Goal: Information Seeking & Learning: Learn about a topic

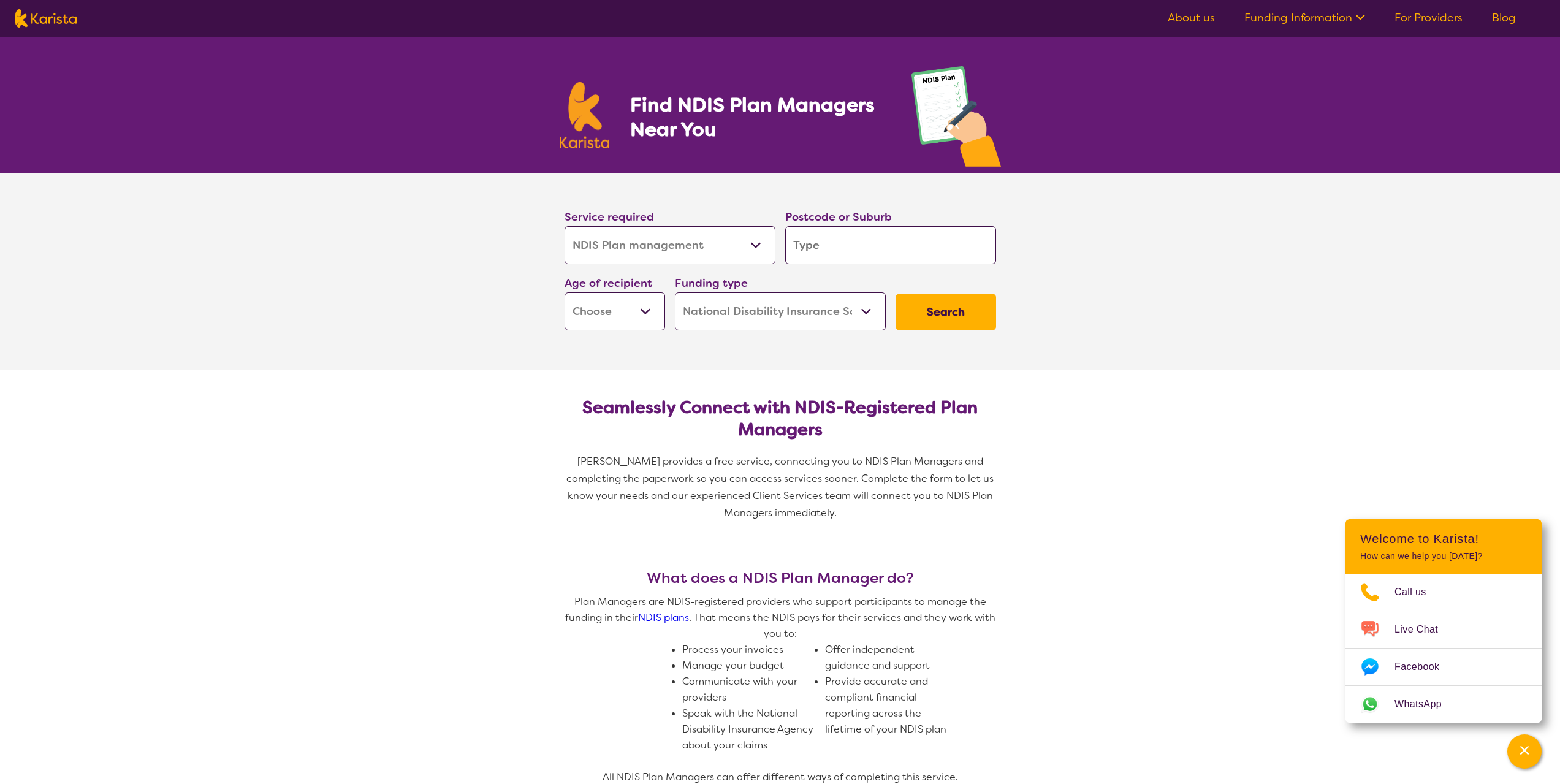
select select "NDIS Plan management"
select select "NDIS"
select select "NDIS Plan management"
select select "NDIS"
click at [846, 247] on input "search" at bounding box center [890, 245] width 211 height 38
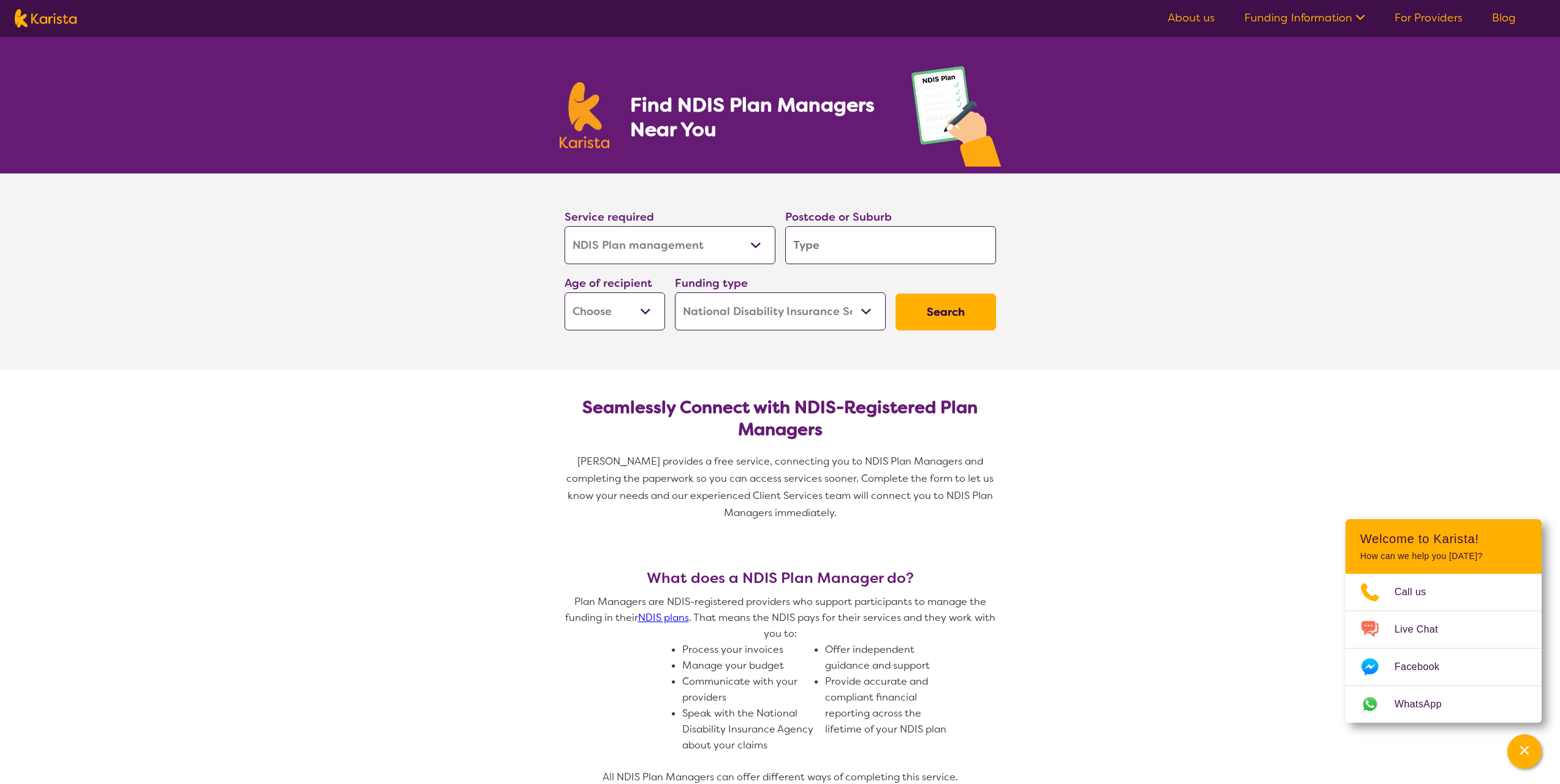
type input "3"
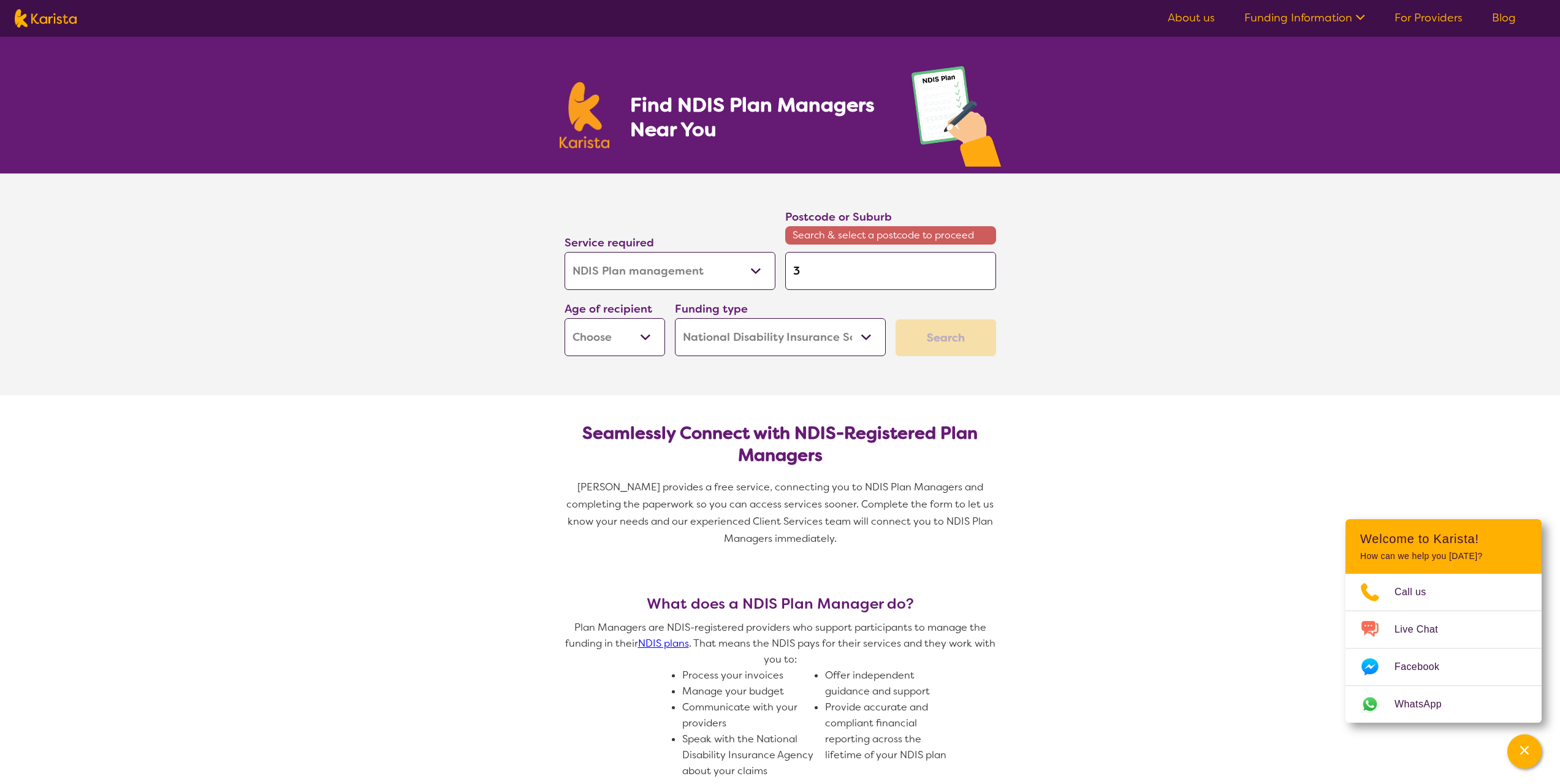
type input "35"
type input "356"
type input "3561"
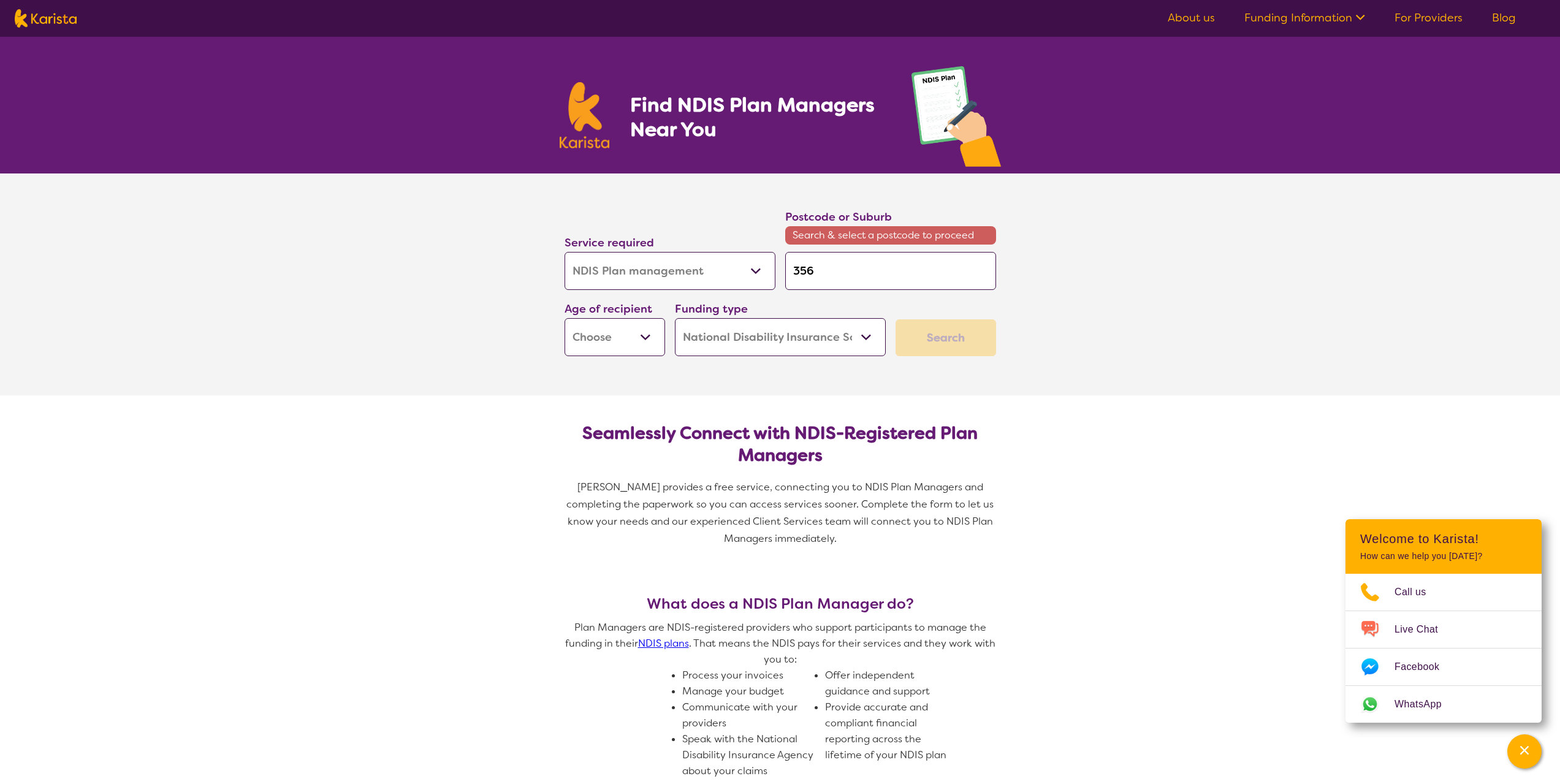
type input "3561"
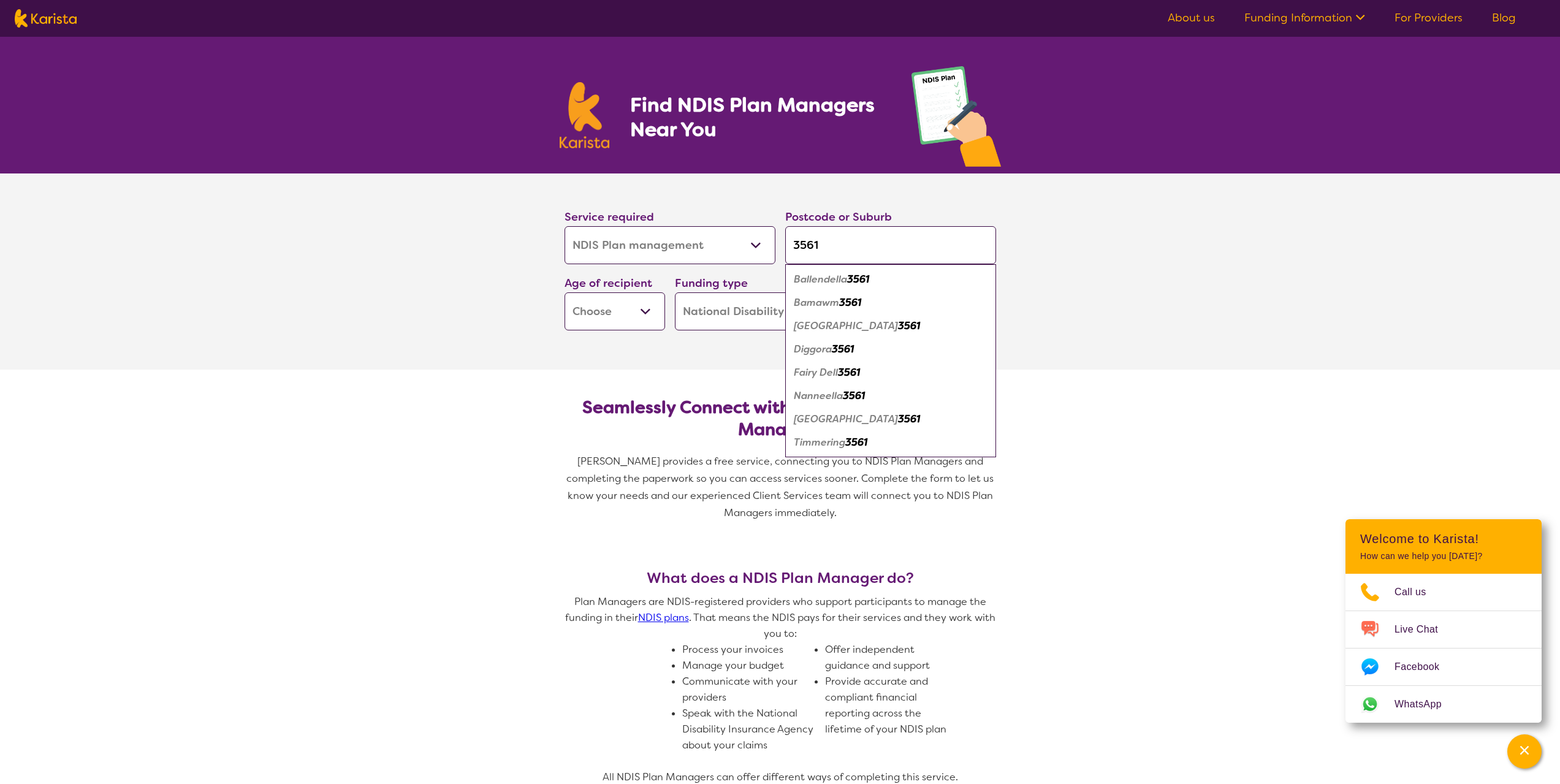
type input "3561"
click at [898, 418] on em "3561" at bounding box center [909, 419] width 22 height 13
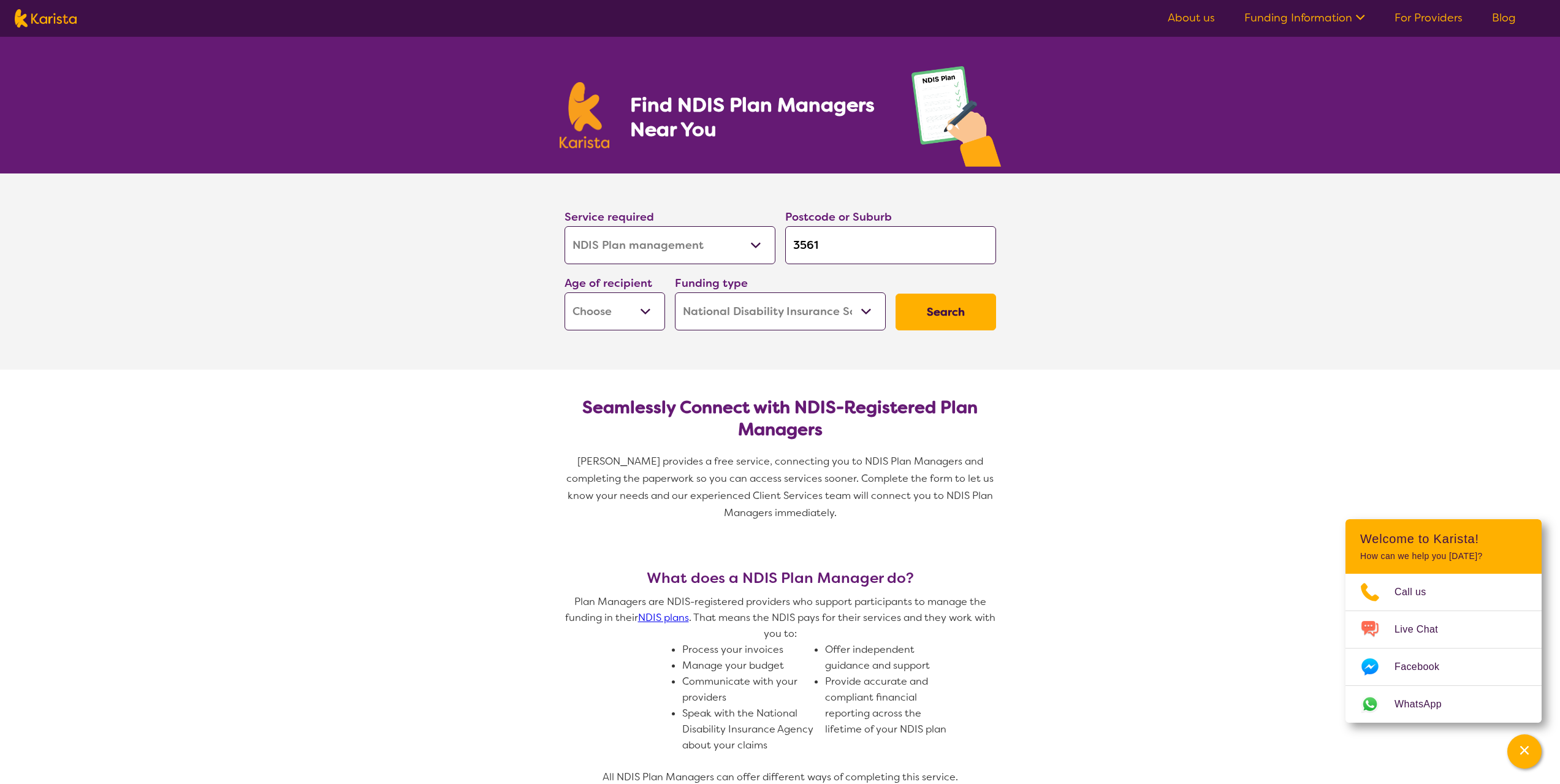
click at [644, 315] on select "Early Childhood - 0 to 9 Child - 10 to 11 Adolescent - 12 to 17 Adult - 18 to 6…" at bounding box center [615, 311] width 101 height 38
select select "EC"
click at [564, 292] on select "Early Childhood - 0 to 9 Child - 10 to 11 Adolescent - 12 to 17 Adult - 18 to 6…" at bounding box center [615, 311] width 101 height 38
select select "EC"
click at [879, 308] on select "Home Care Package (HCP) National Disability Insurance Scheme (NDIS) I don't know" at bounding box center [780, 311] width 211 height 38
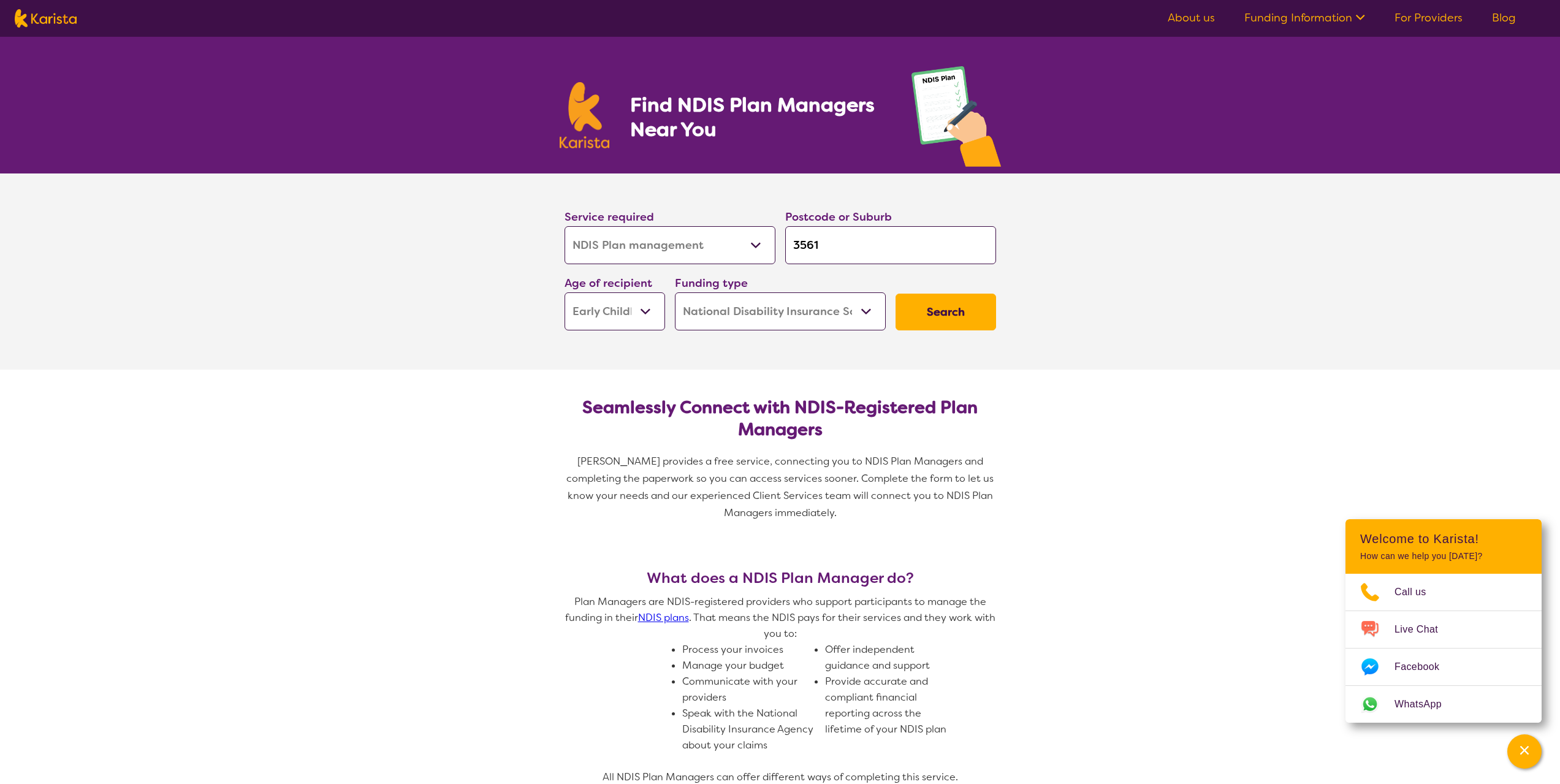
click at [879, 308] on select "Home Care Package (HCP) National Disability Insurance Scheme (NDIS) I don't know" at bounding box center [780, 311] width 211 height 38
click at [942, 307] on button "Search" at bounding box center [946, 312] width 101 height 36
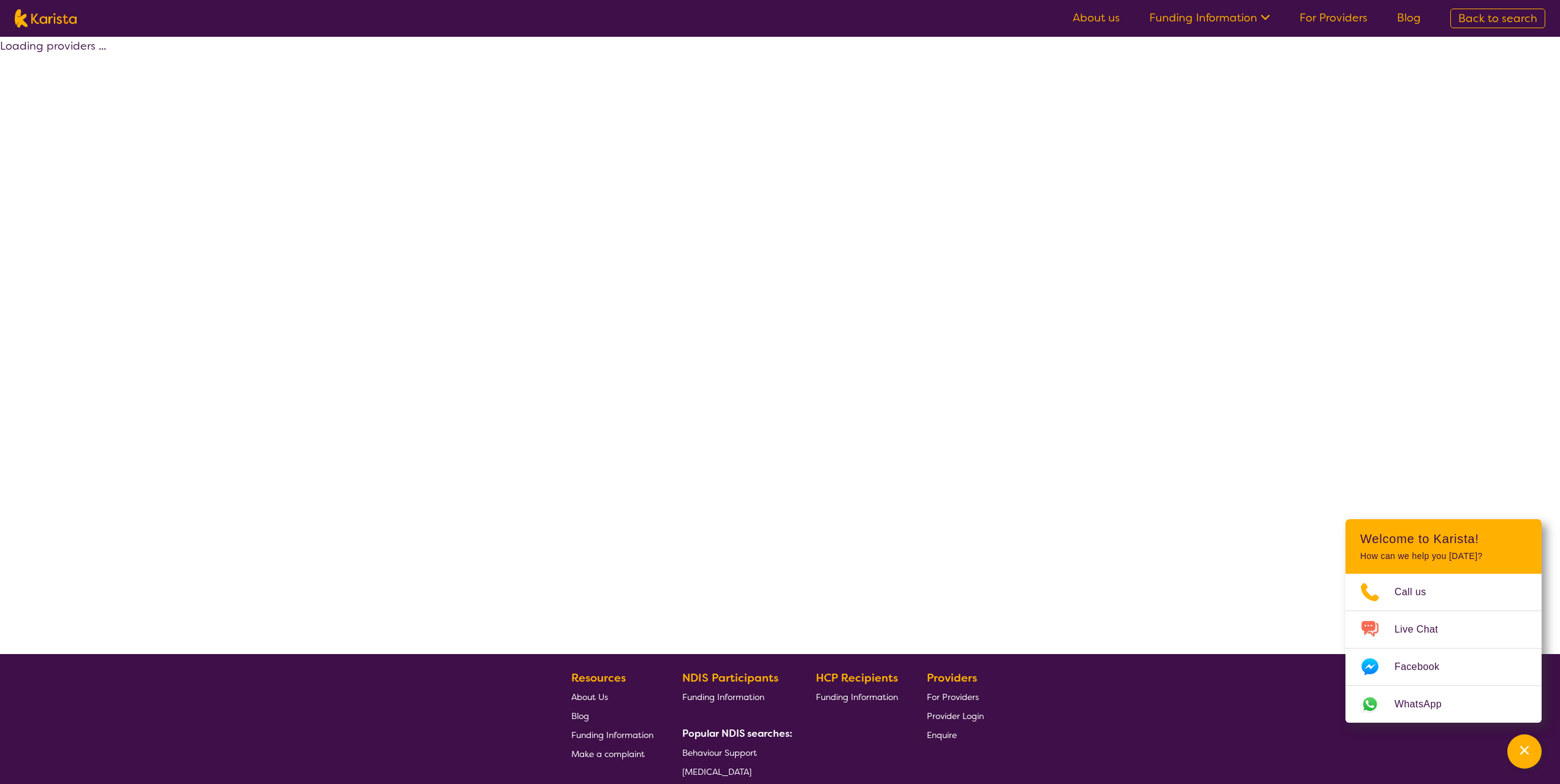
select select "by_score"
